Goal: Entertainment & Leisure: Consume media (video, audio)

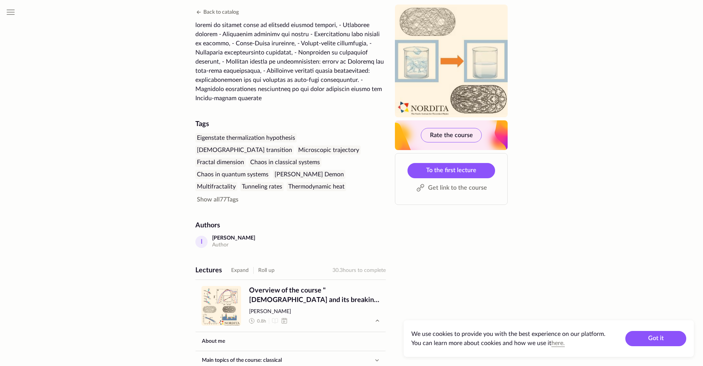
scroll to position [206, 0]
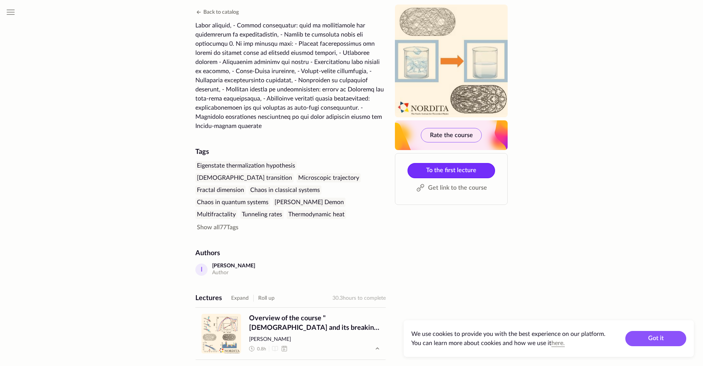
click at [451, 171] on span "To the first lecture" at bounding box center [451, 170] width 50 height 6
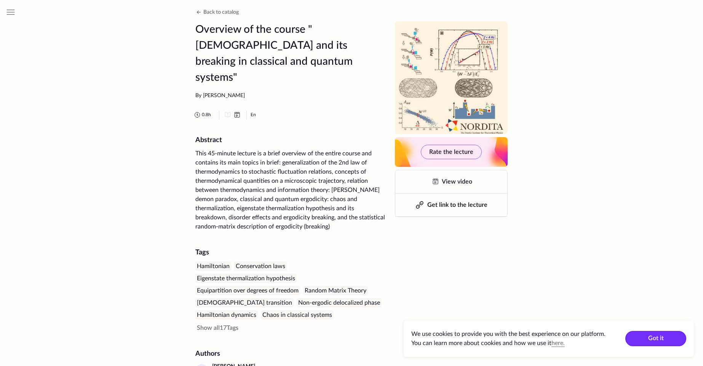
click at [656, 336] on button "Got it" at bounding box center [655, 338] width 61 height 15
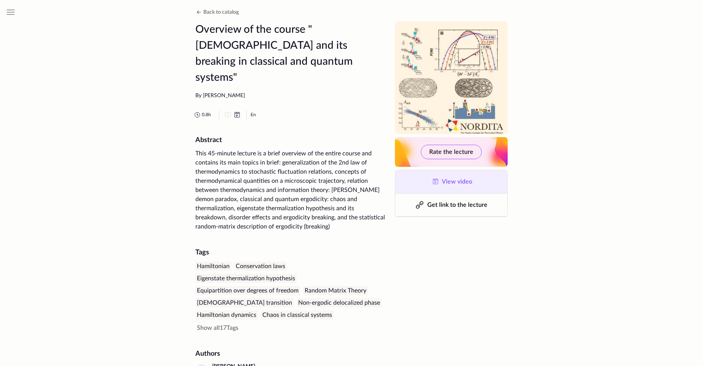
click at [450, 183] on span "View video" at bounding box center [457, 182] width 30 height 6
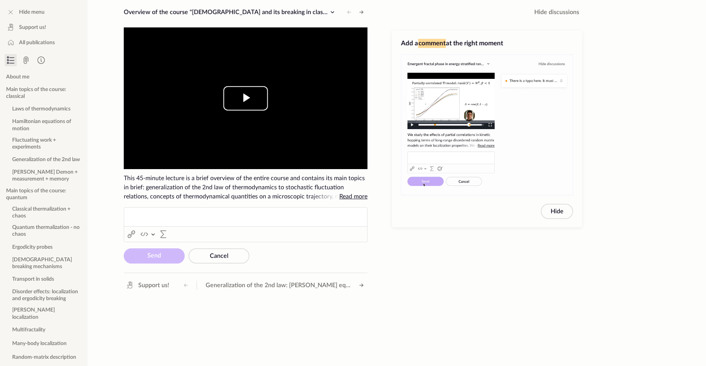
click at [246, 98] on span "Video Player" at bounding box center [246, 98] width 0 height 0
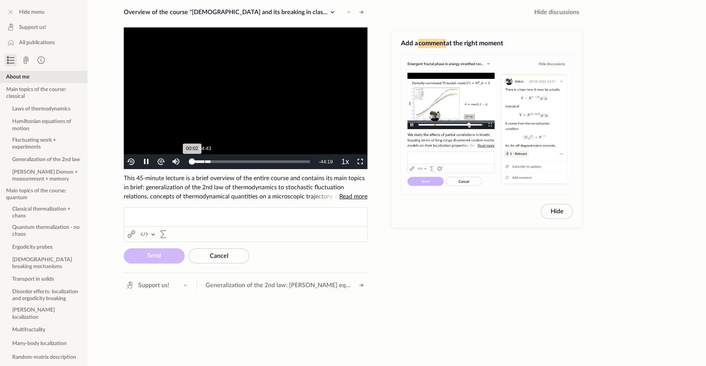
click at [205, 161] on div "04:43" at bounding box center [205, 161] width 0 height 3
click at [216, 160] on div "08:52" at bounding box center [216, 161] width 0 height 3
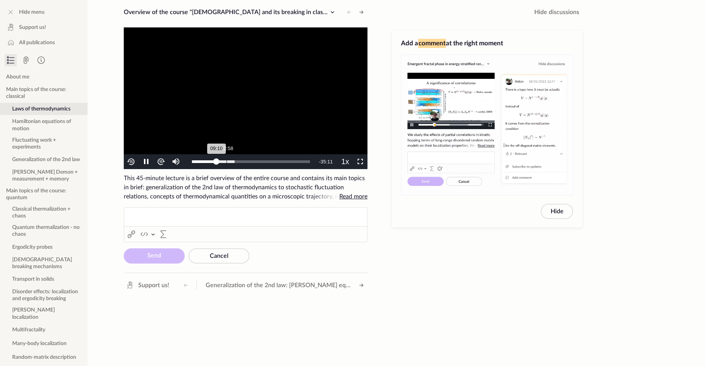
click at [227, 161] on div "12:58" at bounding box center [227, 161] width 0 height 3
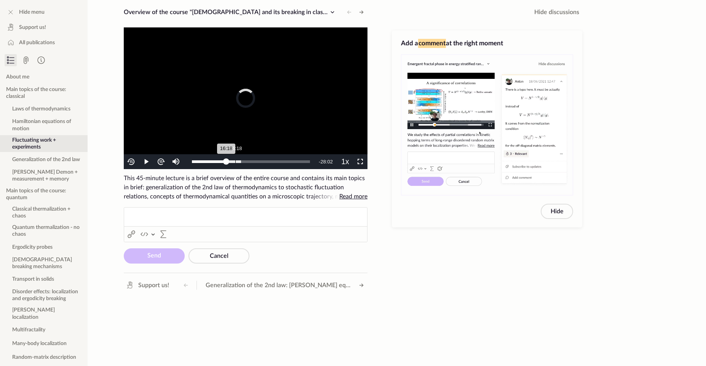
click at [235, 162] on div "16:18" at bounding box center [235, 161] width 0 height 3
click at [245, 162] on div "19:35" at bounding box center [244, 161] width 0 height 3
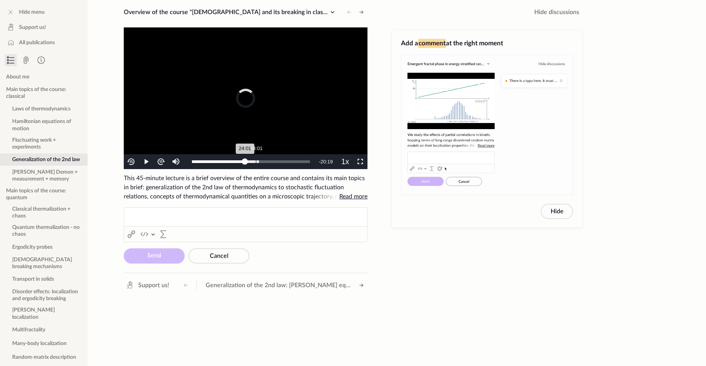
click at [256, 160] on div "24:01" at bounding box center [256, 161] width 0 height 3
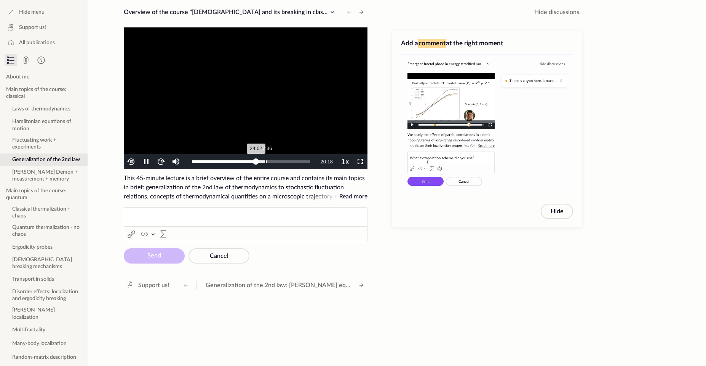
click at [265, 161] on div "27:36" at bounding box center [265, 161] width 0 height 3
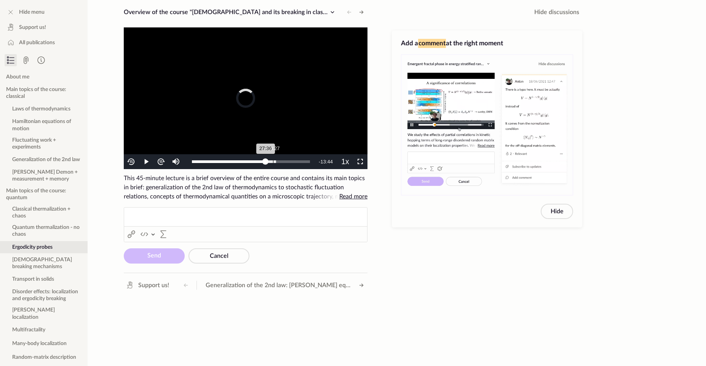
click at [273, 162] on div "30:27" at bounding box center [273, 161] width 0 height 3
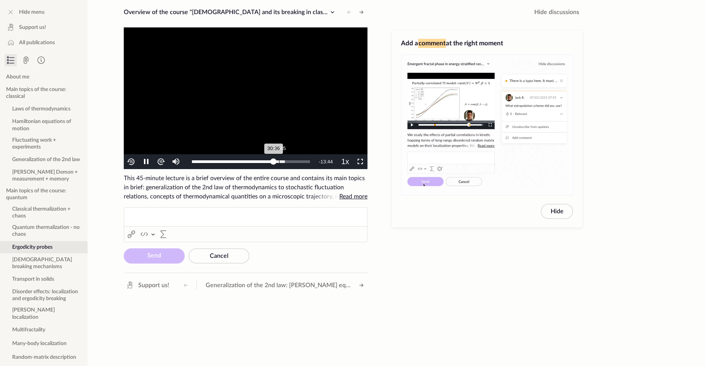
click at [279, 161] on div "32:45" at bounding box center [279, 161] width 0 height 3
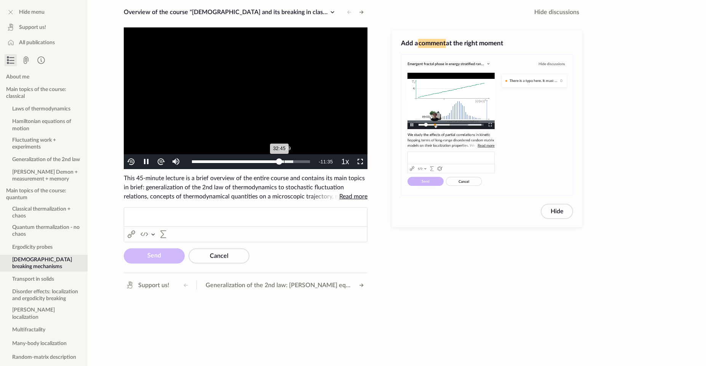
click at [285, 161] on div "Loaded : 85.84% 34:29 32:45" at bounding box center [251, 161] width 118 height 3
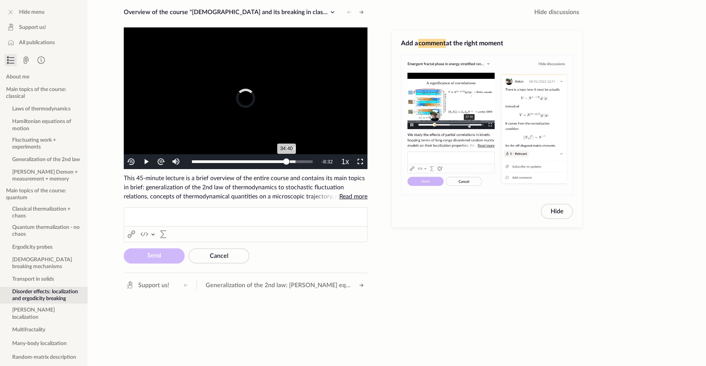
click at [286, 161] on div "34:40" at bounding box center [239, 161] width 94 height 3
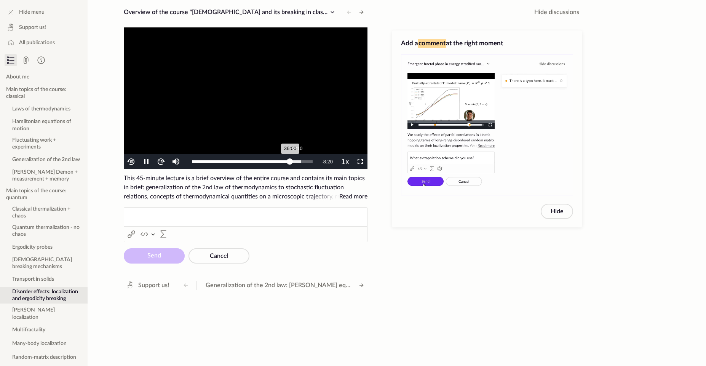
click at [296, 159] on div "Loaded : 90.56% 38:10 36:00" at bounding box center [252, 161] width 128 height 15
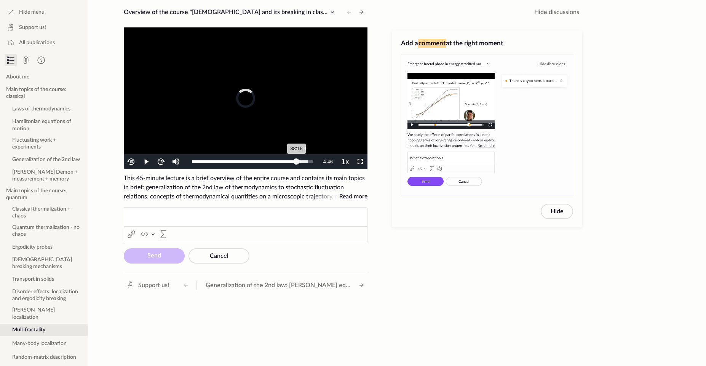
click at [296, 160] on div "38:19" at bounding box center [244, 161] width 104 height 3
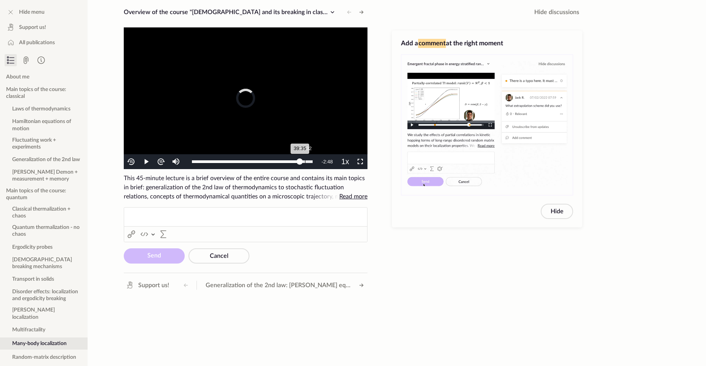
click at [305, 160] on div "Loaded : 100.00% 41:32 39:35" at bounding box center [252, 161] width 128 height 15
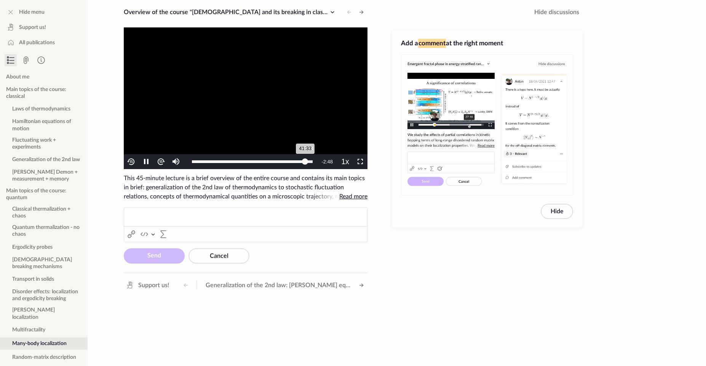
click at [305, 160] on div "41:33" at bounding box center [248, 161] width 113 height 3
click at [146, 162] on span "Video Player" at bounding box center [146, 162] width 0 height 0
click at [360, 162] on span "Video Player" at bounding box center [360, 162] width 0 height 0
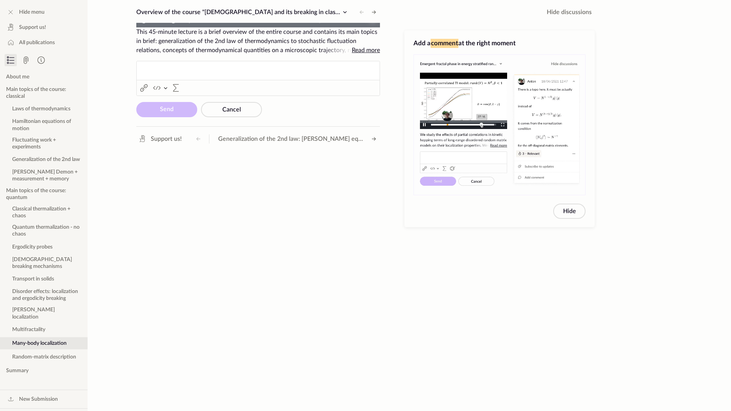
click at [373, 20] on span "Video Player" at bounding box center [373, 20] width 0 height 0
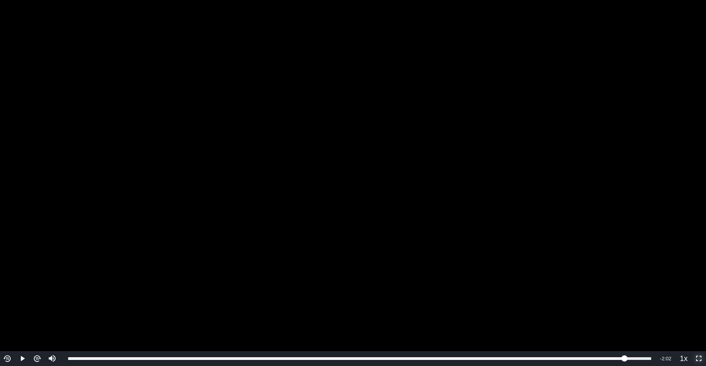
scroll to position [140, 0]
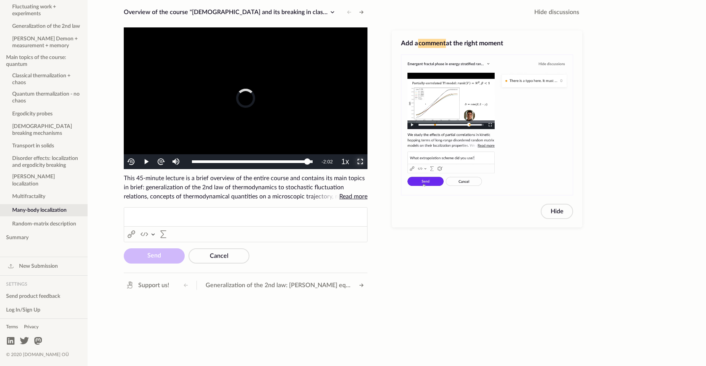
drag, startPoint x: 195, startPoint y: 162, endPoint x: 186, endPoint y: 162, distance: 9.5
click at [187, 162] on div "Play Mute Current Time 42:18 / Duration 44:20 Loaded : 100.00% 00:00 42:18 Stre…" at bounding box center [246, 161] width 244 height 15
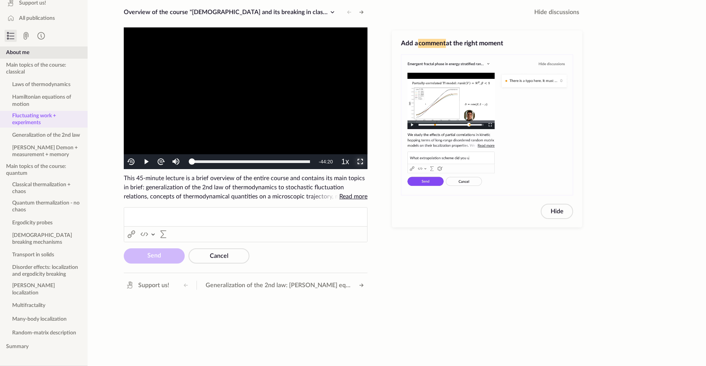
scroll to position [0, 0]
